Goal: Information Seeking & Learning: Learn about a topic

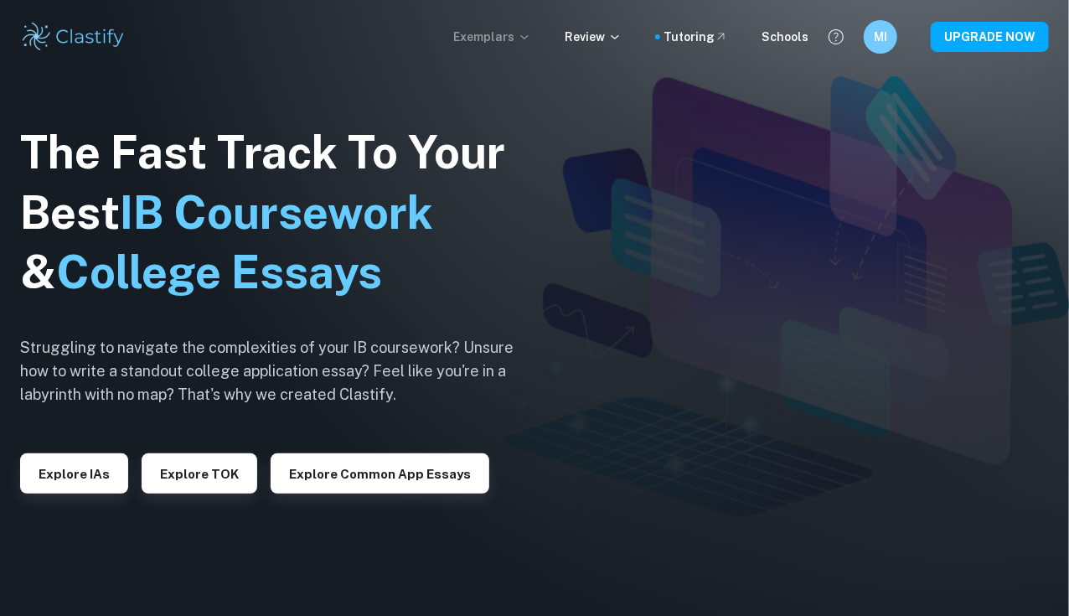
click at [514, 35] on p "Exemplars" at bounding box center [492, 37] width 78 height 18
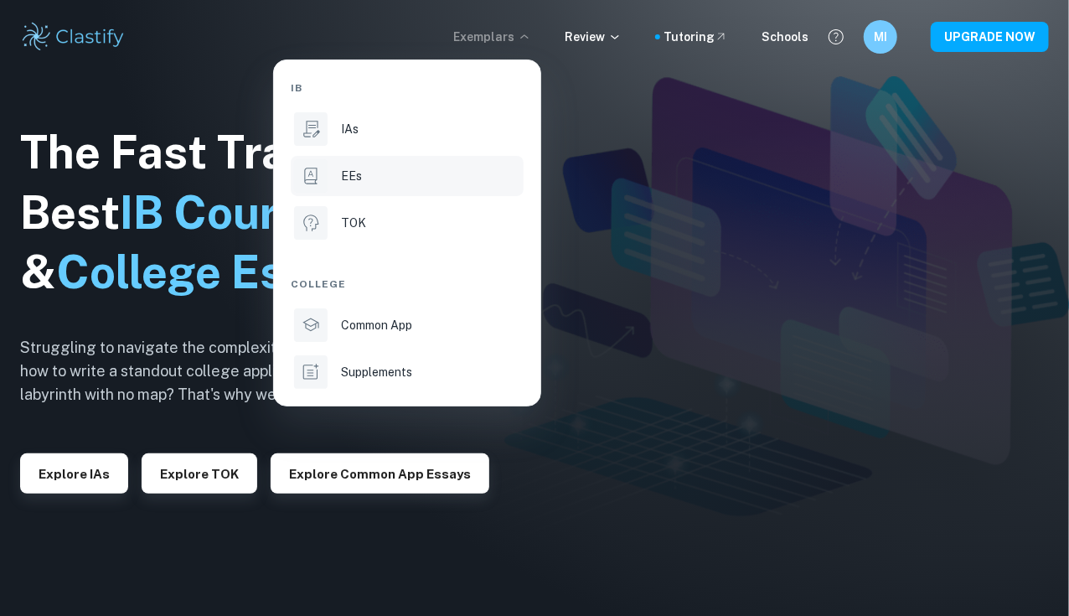
click at [385, 168] on div "EEs" at bounding box center [430, 176] width 179 height 18
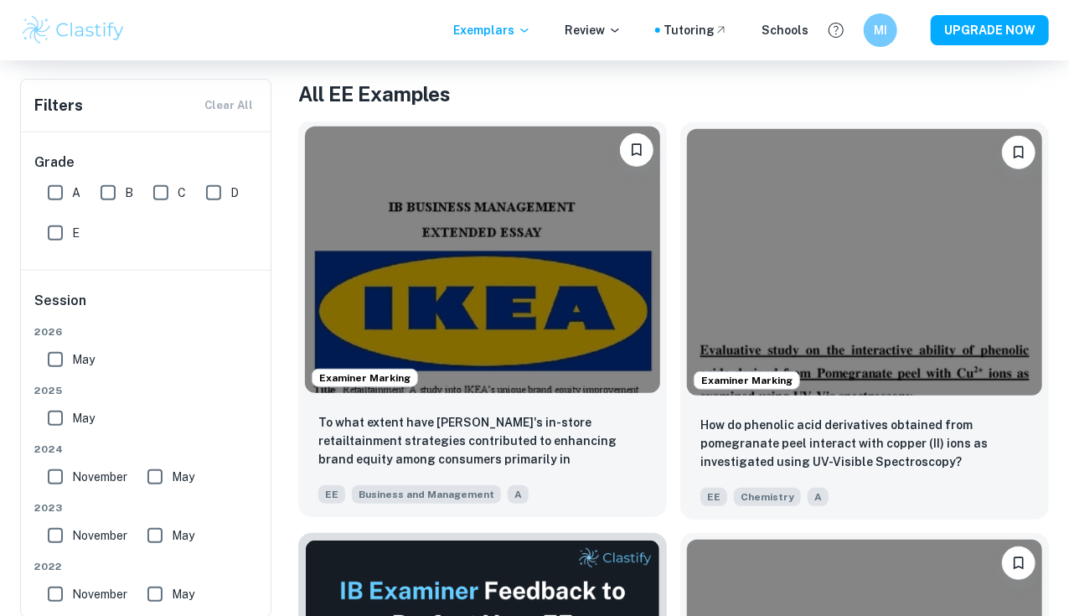
scroll to position [266, 0]
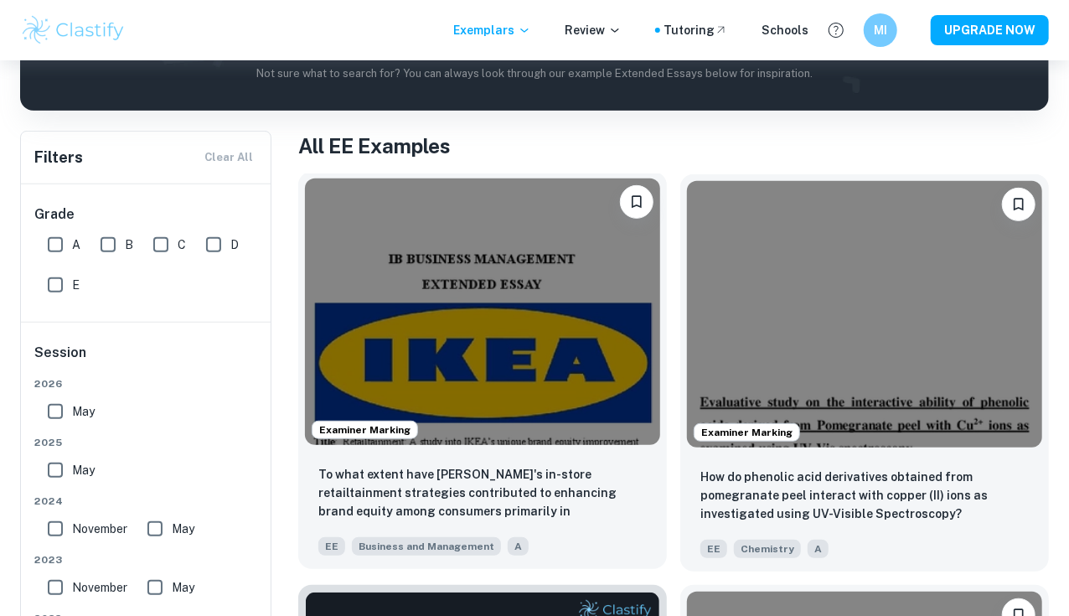
click at [442, 279] on img at bounding box center [482, 311] width 355 height 266
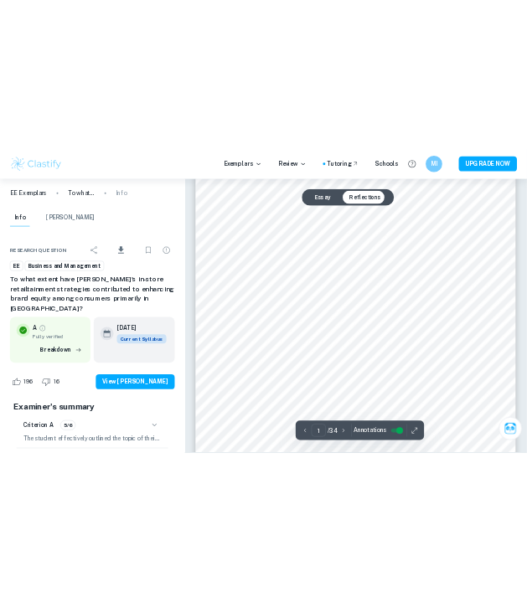
scroll to position [169, 0]
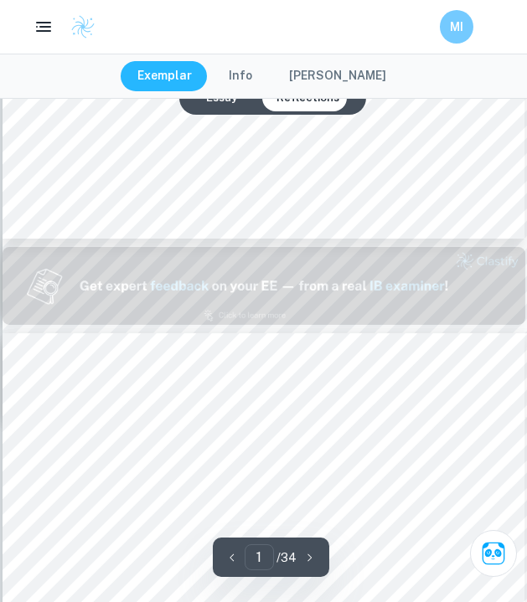
type input "2"
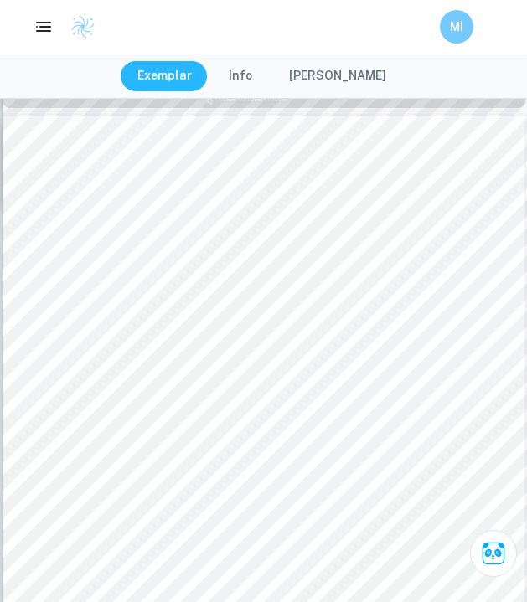
scroll to position [833, 0]
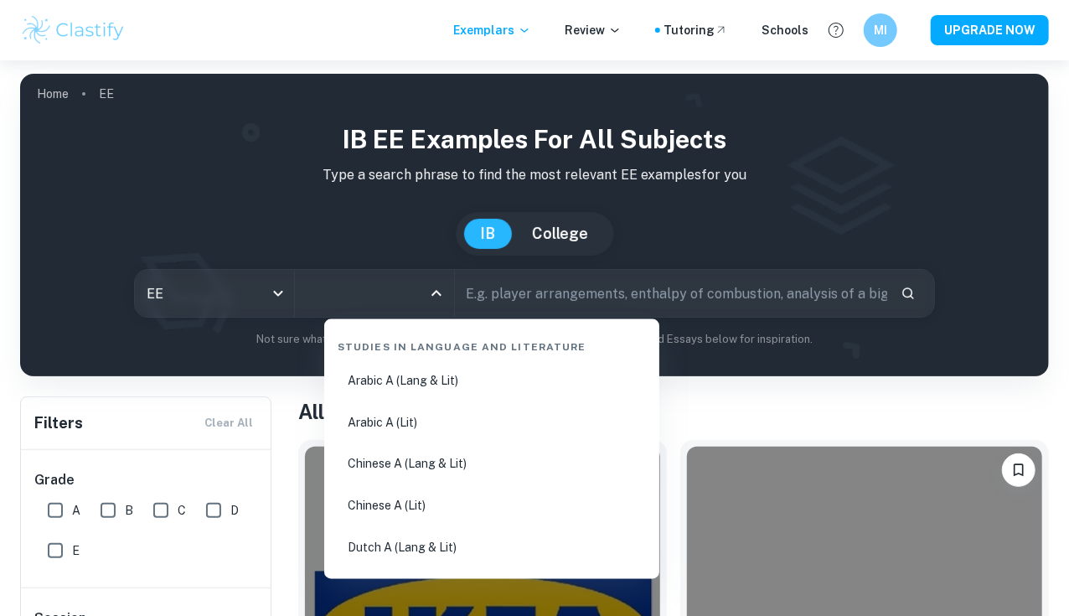
click at [381, 288] on input "All Subjects" at bounding box center [362, 293] width 119 height 32
click at [385, 297] on input "All Subjects" at bounding box center [362, 293] width 119 height 32
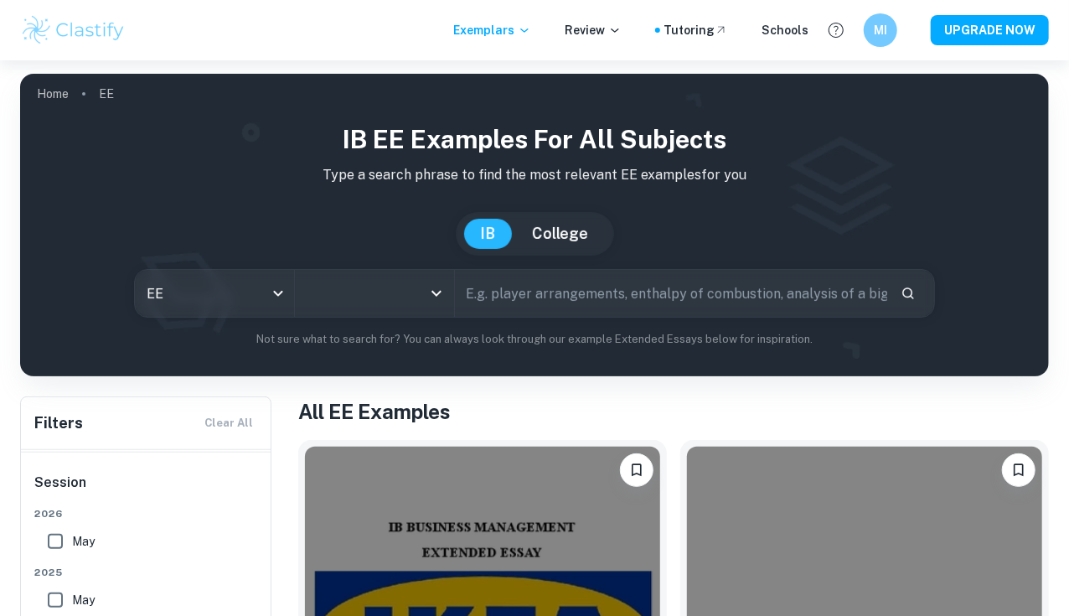
scroll to position [136, 0]
click at [563, 306] on input "text" at bounding box center [671, 293] width 433 height 47
click at [440, 282] on div "All Subjects" at bounding box center [374, 293] width 159 height 47
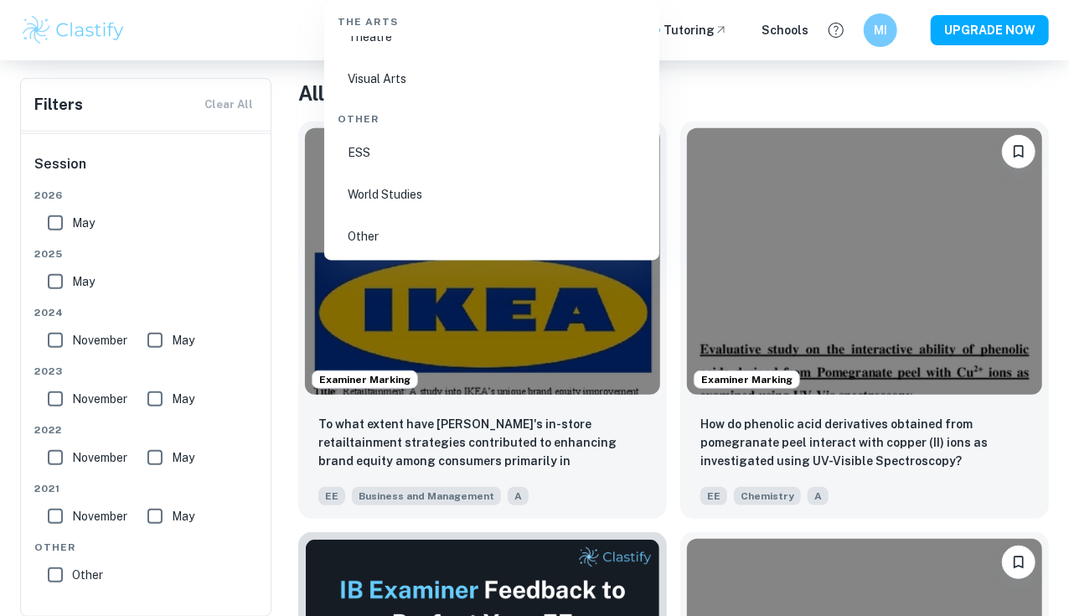
scroll to position [154, 0]
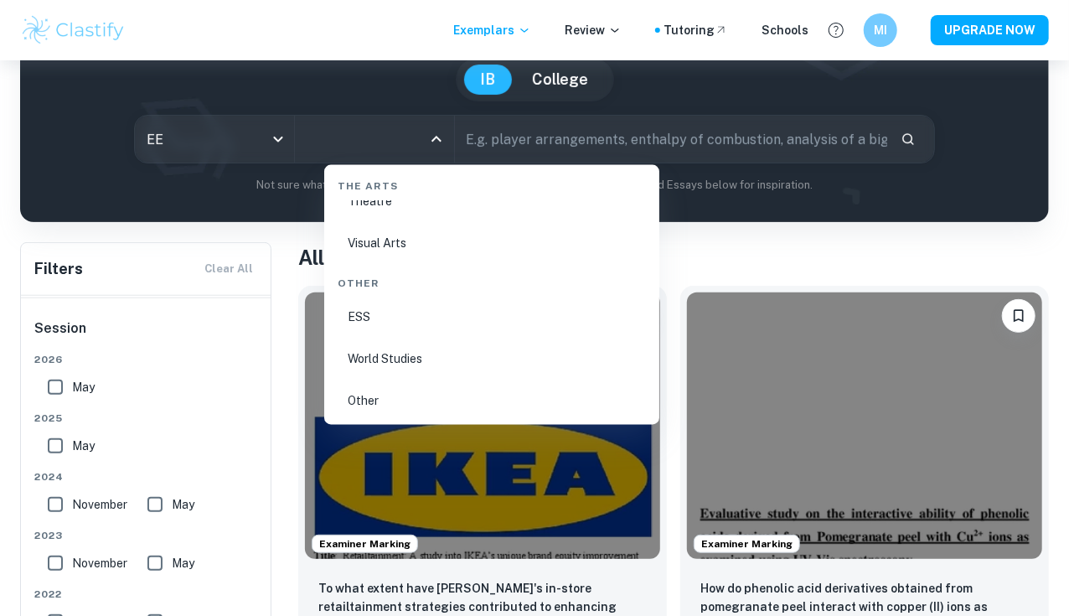
click at [387, 359] on li "World Studies" at bounding box center [492, 358] width 322 height 39
type input "World Studies"
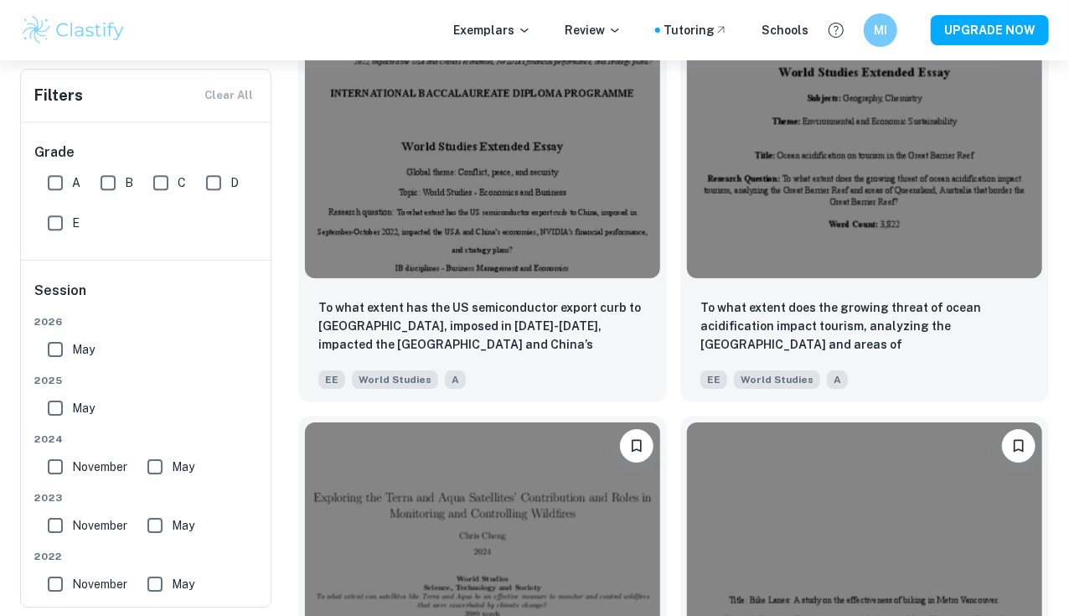
scroll to position [2695, 0]
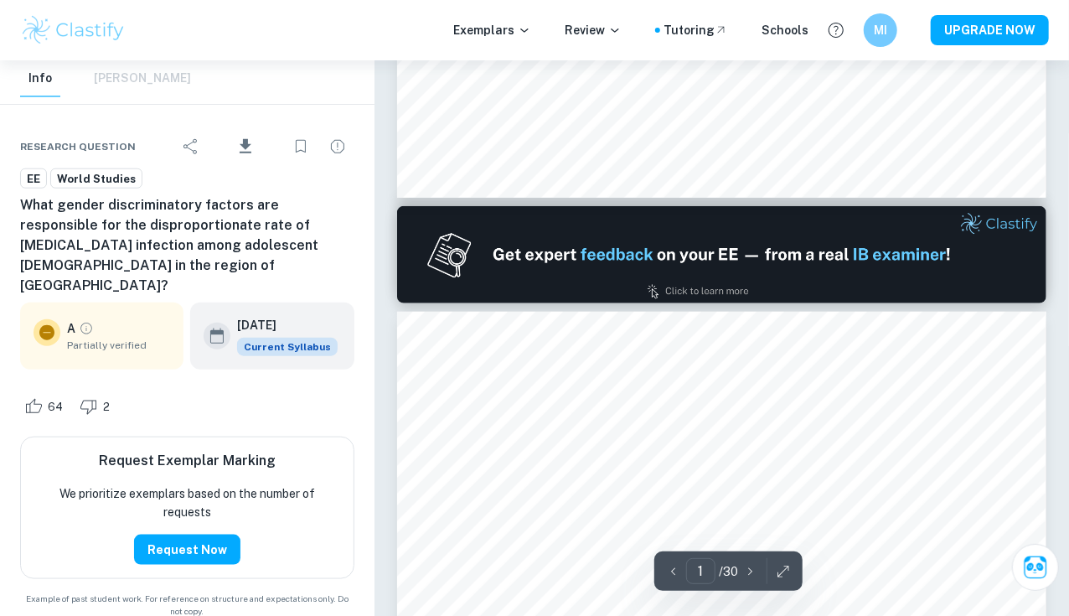
type input "2"
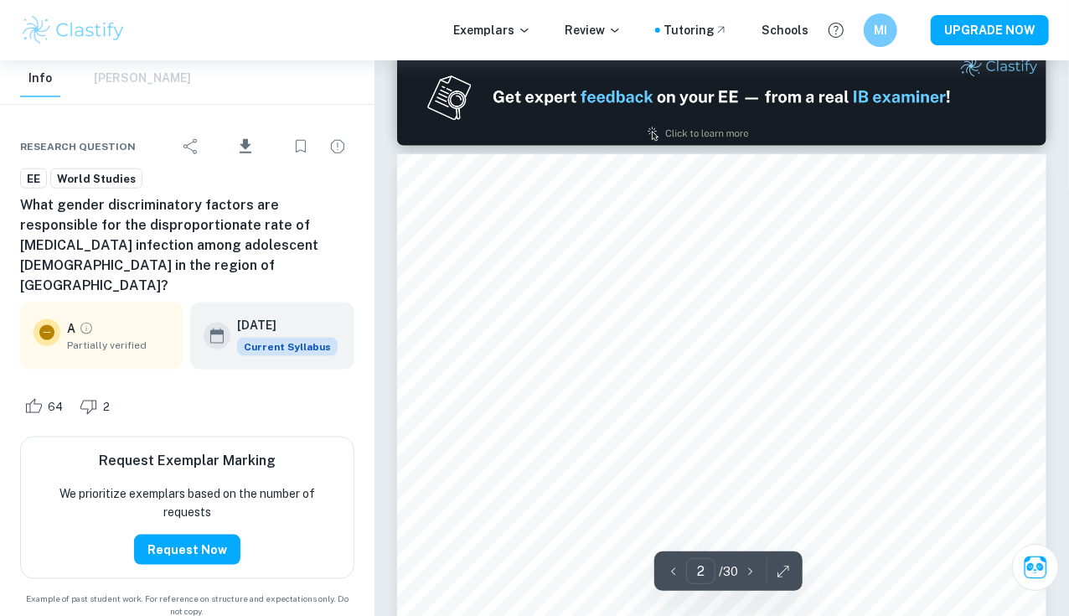
scroll to position [877, 0]
